Goal: Use online tool/utility: Utilize a website feature to perform a specific function

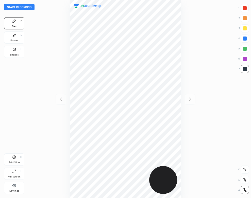
scroll to position [198, 170]
click at [15, 188] on icon at bounding box center [14, 185] width 4 height 5
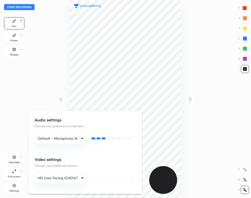
click at [43, 89] on div at bounding box center [125, 99] width 251 height 198
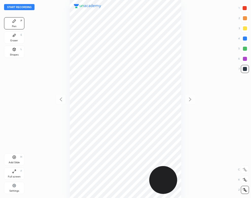
click at [29, 6] on button "Start recording" at bounding box center [19, 7] width 30 height 6
click at [13, 37] on icon at bounding box center [14, 35] width 4 height 4
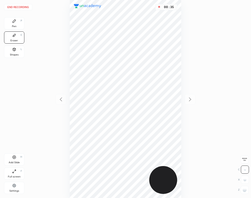
click at [11, 26] on div "Pen P" at bounding box center [14, 23] width 20 height 12
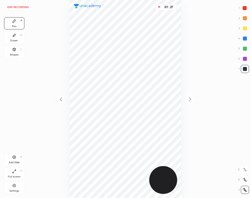
click at [15, 36] on icon at bounding box center [14, 35] width 3 height 3
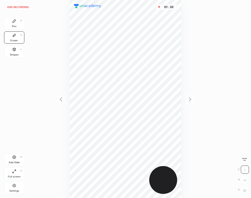
click at [11, 19] on div "Pen P" at bounding box center [14, 23] width 20 height 12
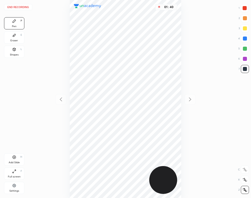
click at [15, 162] on div "Add Slide" at bounding box center [14, 162] width 11 height 3
click at [27, 6] on button "End recording" at bounding box center [18, 7] width 28 height 6
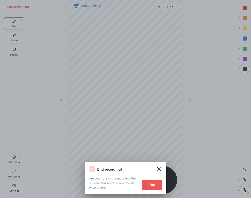
click at [148, 187] on button "End" at bounding box center [152, 185] width 20 height 10
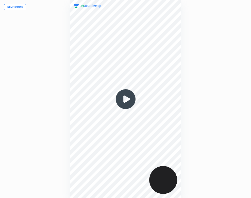
click at [124, 99] on img at bounding box center [125, 99] width 24 height 24
